Goal: Task Accomplishment & Management: Manage account settings

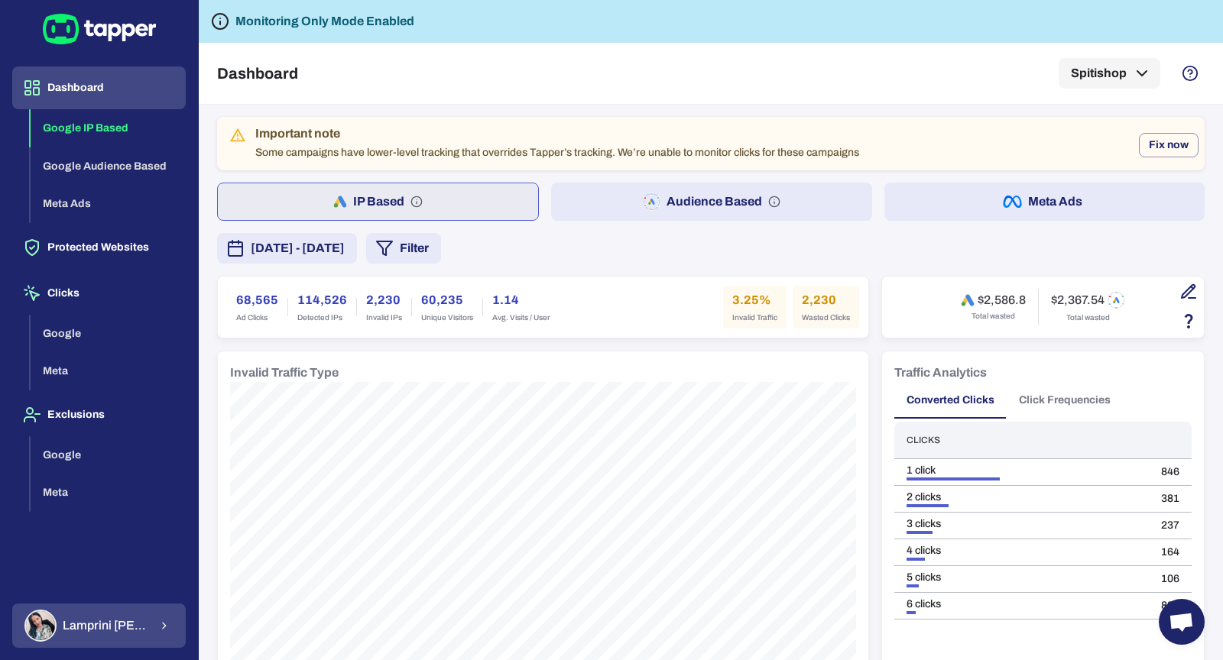
click at [103, 619] on span "Lamprini Reppa" at bounding box center [106, 625] width 86 height 15
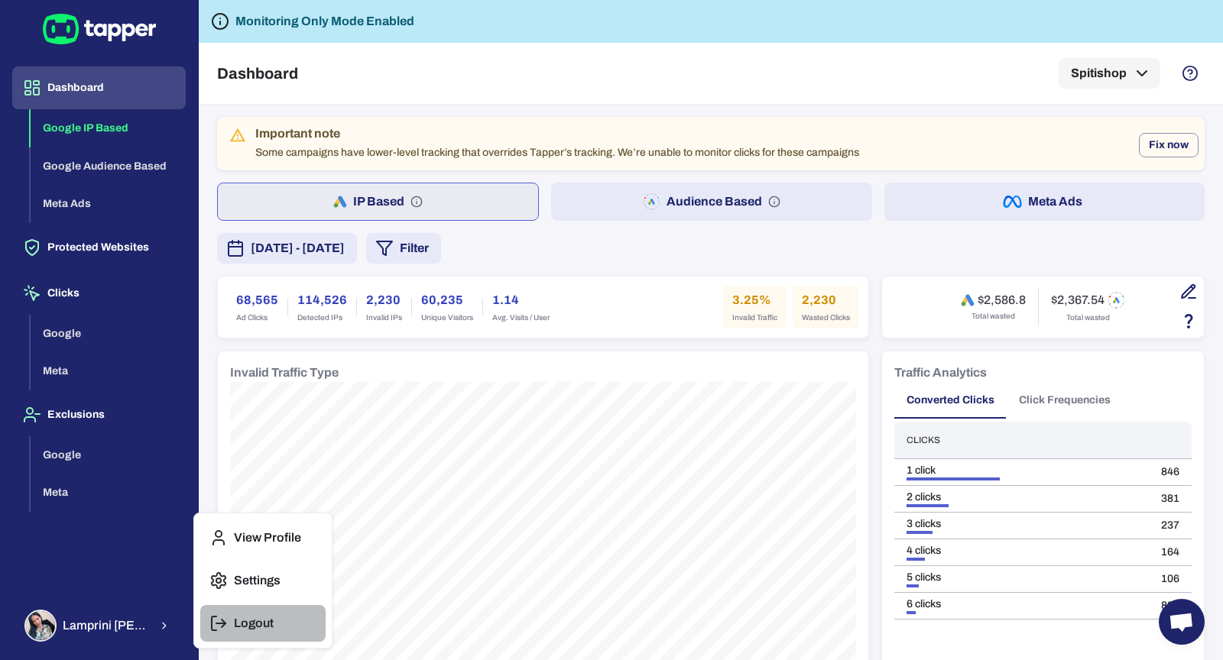
click at [222, 620] on polyline "button" at bounding box center [224, 624] width 4 height 8
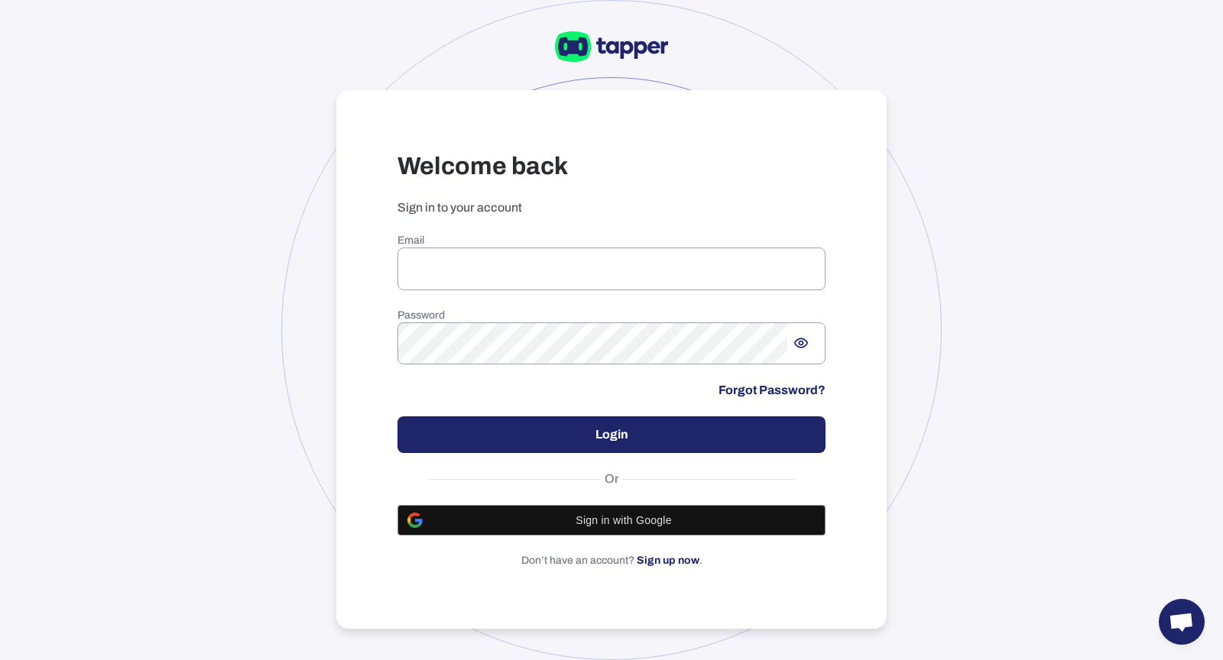
type input "**********"
click at [240, 289] on div "**********" at bounding box center [611, 330] width 1223 height 660
